Goal: Navigation & Orientation: Find specific page/section

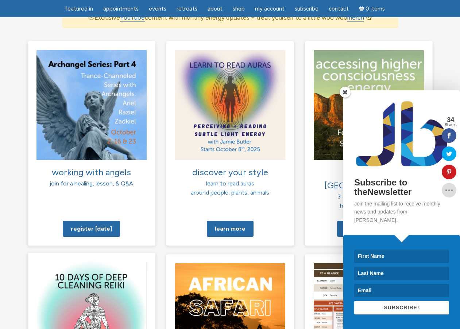
scroll to position [438, 0]
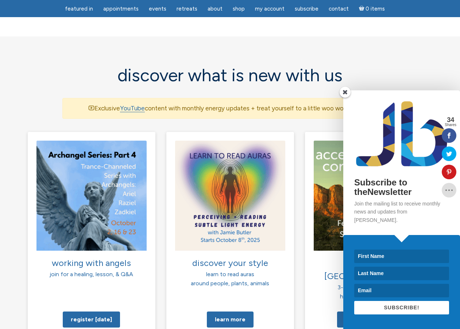
click at [345, 98] on span at bounding box center [345, 92] width 11 height 11
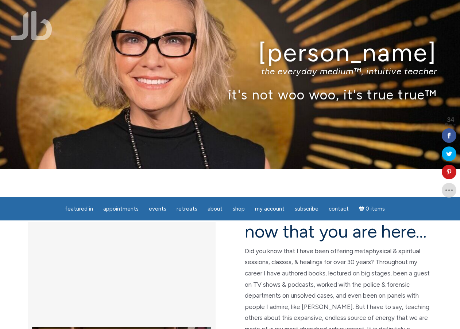
scroll to position [0, 0]
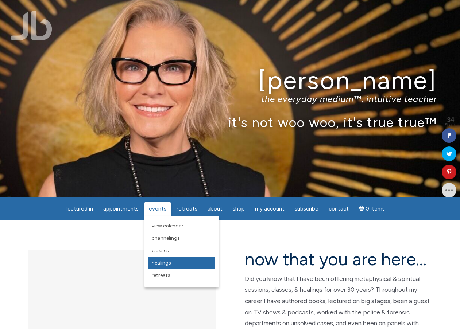
click at [175, 262] on link "Healings" at bounding box center [181, 263] width 67 height 12
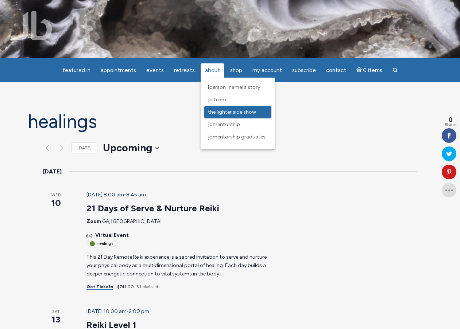
click at [236, 112] on span "The Lighter Side Show" at bounding box center [232, 112] width 48 height 6
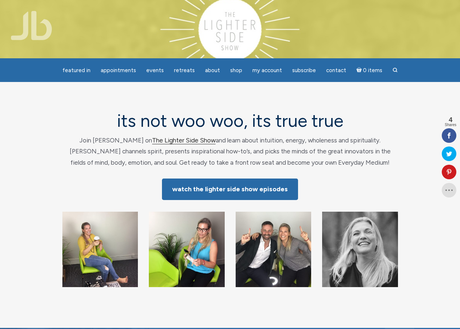
click at [158, 141] on link "The Lighter Side Show" at bounding box center [183, 141] width 63 height 8
